Goal: Information Seeking & Learning: Learn about a topic

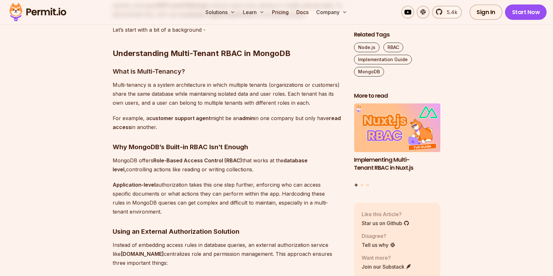
scroll to position [529, 0]
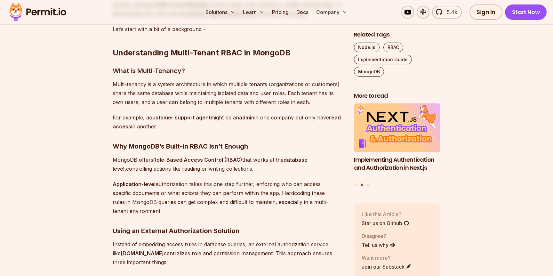
click at [206, 121] on strong "customer support agent" at bounding box center [179, 117] width 61 height 6
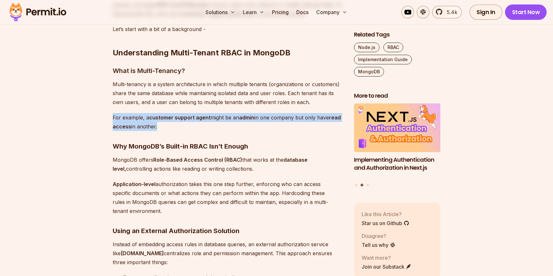
click at [174, 202] on p "Application-level authorization takes this one step further, enforcing who can …" at bounding box center [228, 197] width 231 height 36
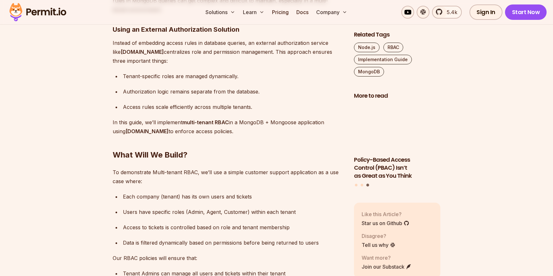
scroll to position [731, 0]
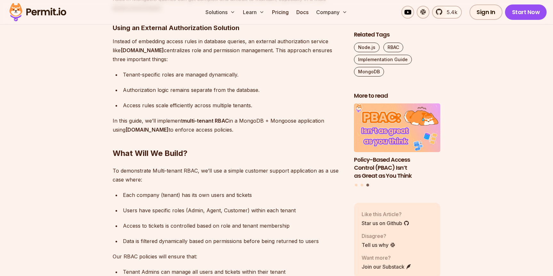
click at [201, 110] on div "Access rules scale efficiently across multiple tenants." at bounding box center [233, 105] width 221 height 9
click at [183, 158] on h2 "What Will We Build?" at bounding box center [228, 140] width 231 height 36
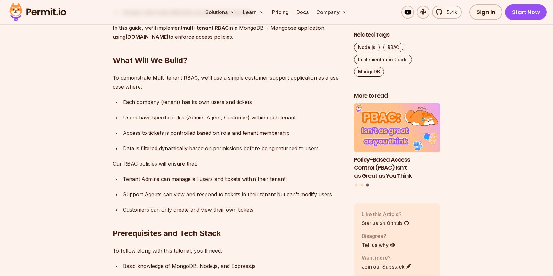
scroll to position [825, 0]
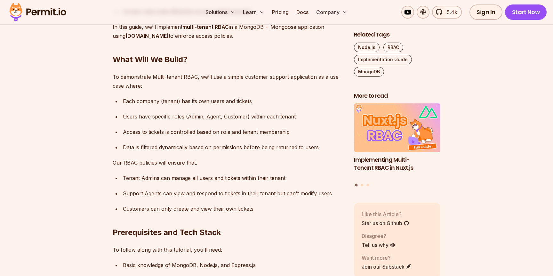
click at [162, 136] on div "Access to tickets is controlled based on role and tenant membership" at bounding box center [233, 131] width 221 height 9
click at [153, 167] on p "Our RBAC policies will ensure that:" at bounding box center [228, 162] width 231 height 9
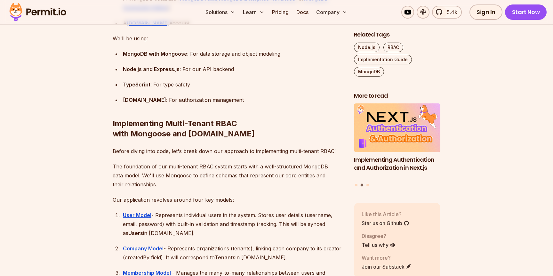
scroll to position [1120, 0]
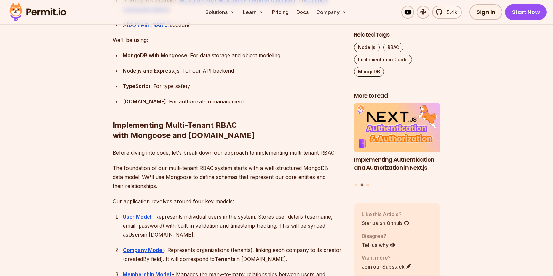
click at [154, 157] on p "Before diving into code, let's break down our approach to implementing multi-te…" at bounding box center [228, 152] width 231 height 9
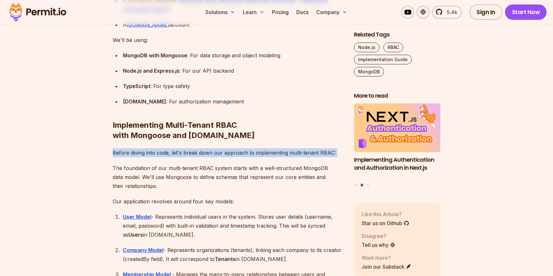
click at [154, 184] on p "The foundation of our multi-tenant RBAC system starts with a well-structured Mo…" at bounding box center [228, 176] width 231 height 27
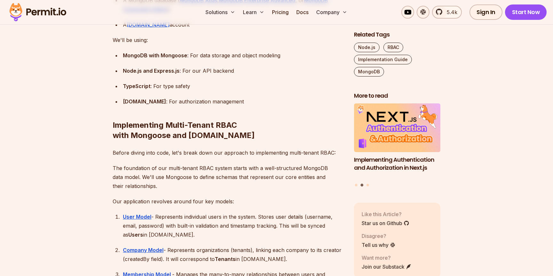
click at [154, 184] on p "The foundation of our multi-tenant RBAC system starts with a well-structured Mo…" at bounding box center [228, 176] width 231 height 27
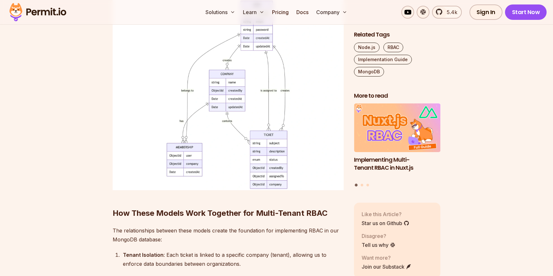
scroll to position [2503, 0]
